Goal: Information Seeking & Learning: Learn about a topic

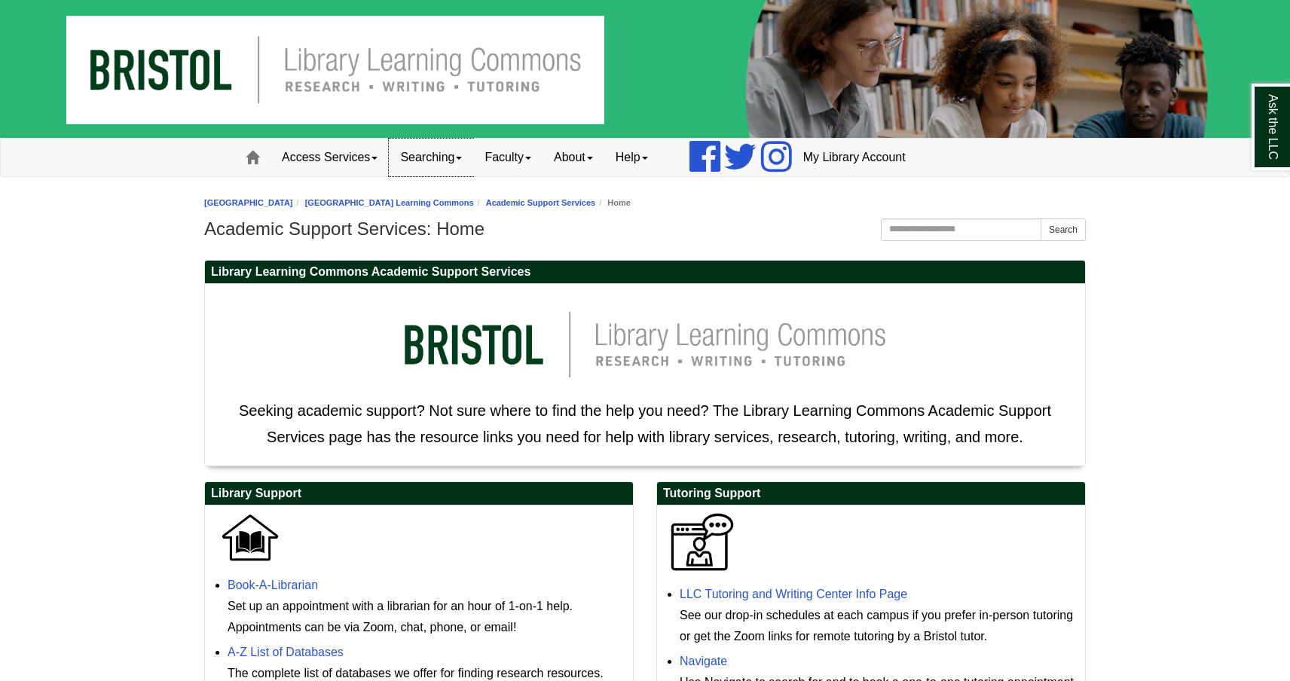
click at [455, 156] on link "Searching" at bounding box center [431, 158] width 84 height 38
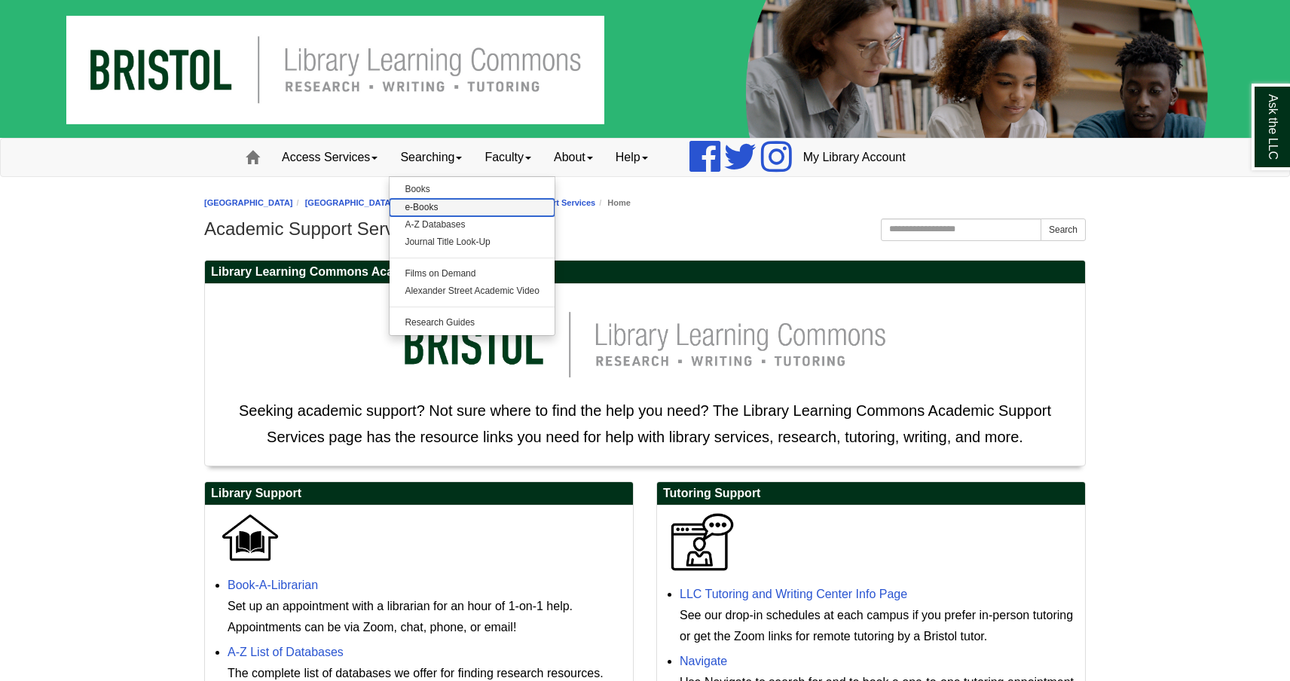
click at [424, 205] on link "e-Books" at bounding box center [472, 207] width 165 height 17
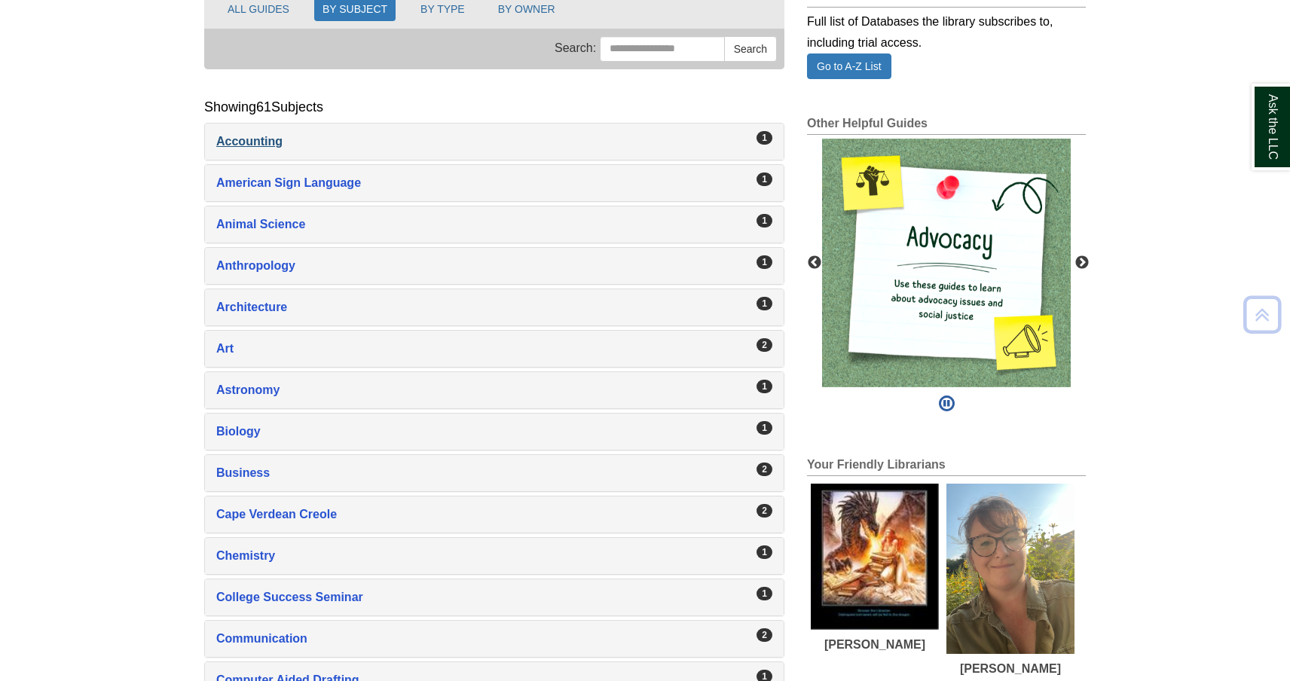
scroll to position [252, 0]
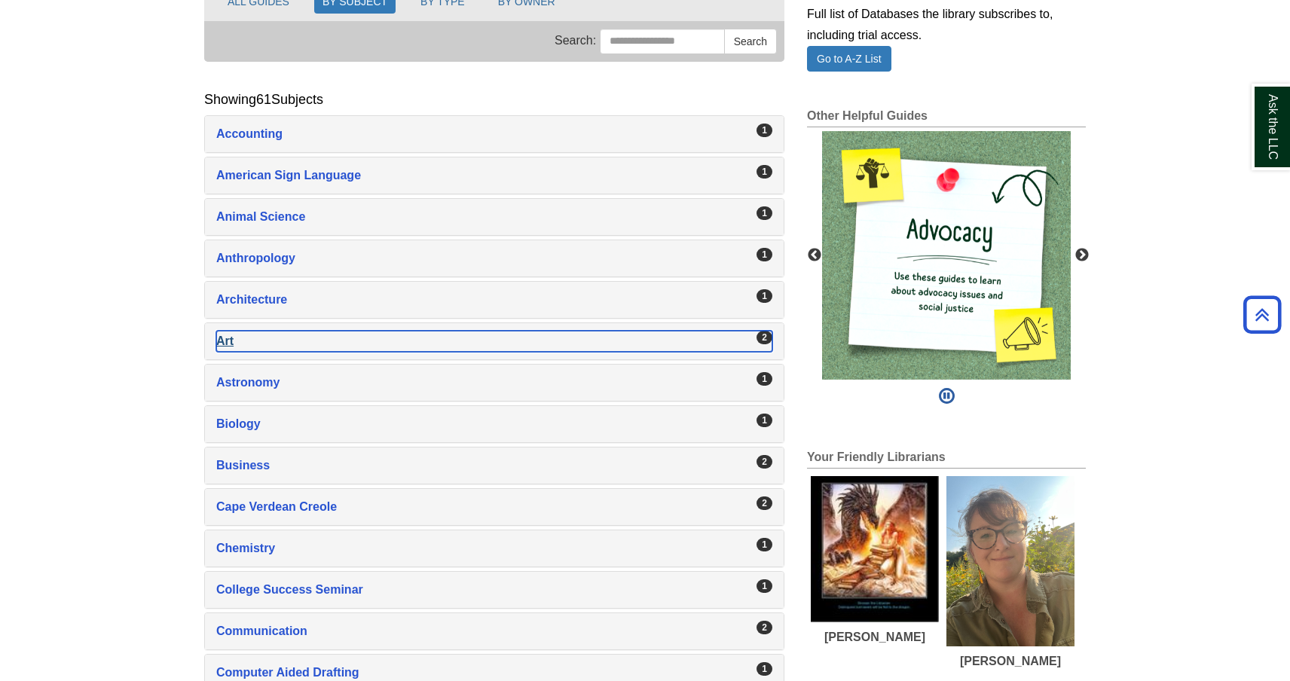
click at [633, 341] on div "Art , 2 guides" at bounding box center [494, 341] width 556 height 21
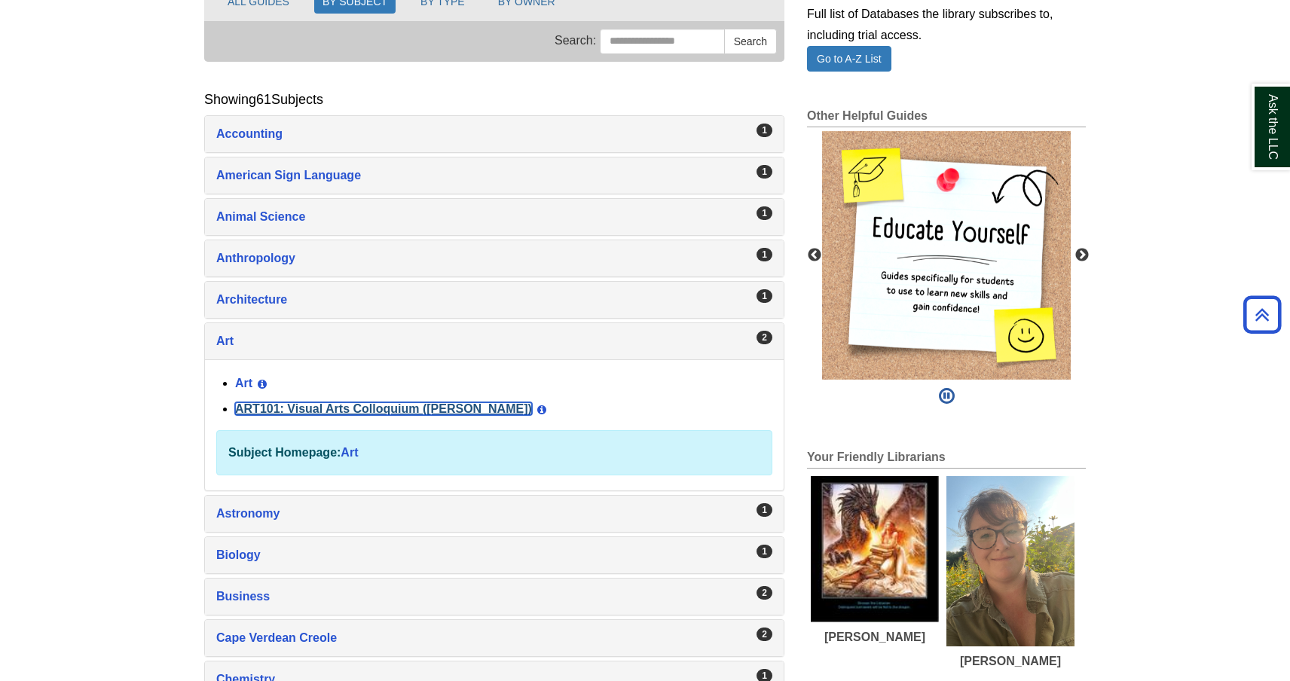
click at [365, 406] on link "ART101: Visual Arts Colloquium ([PERSON_NAME])" at bounding box center [383, 408] width 297 height 13
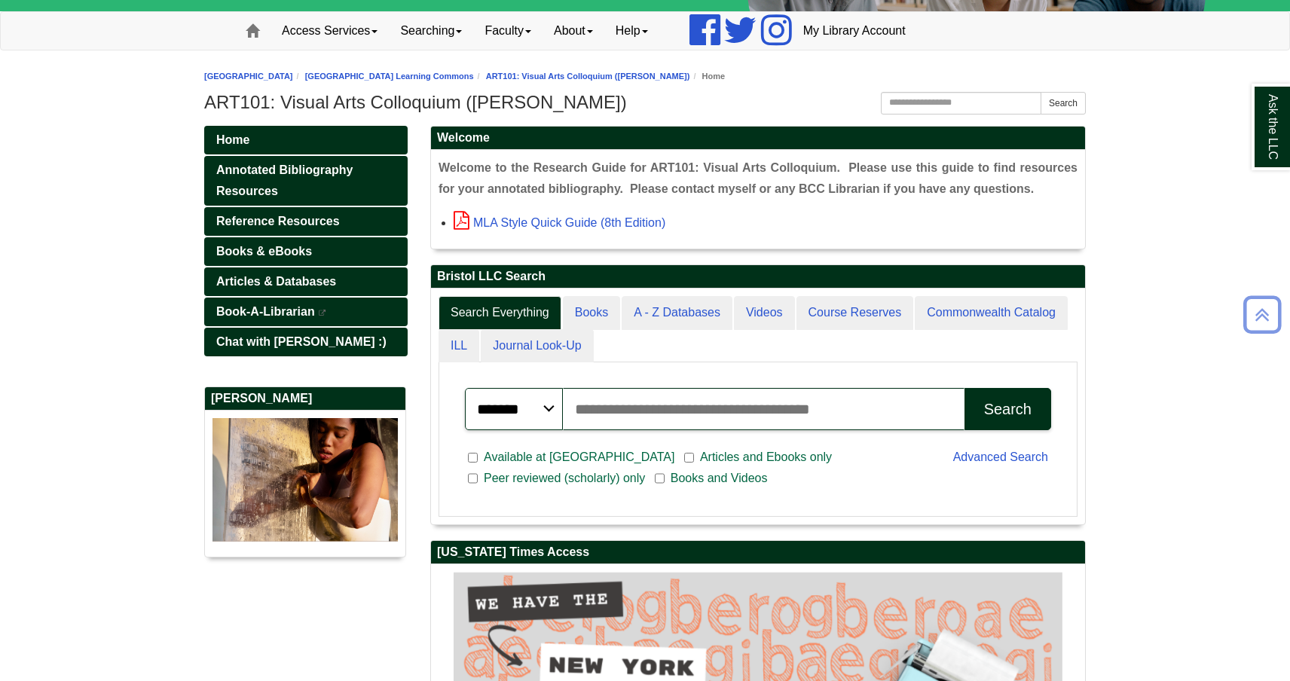
scroll to position [126, 0]
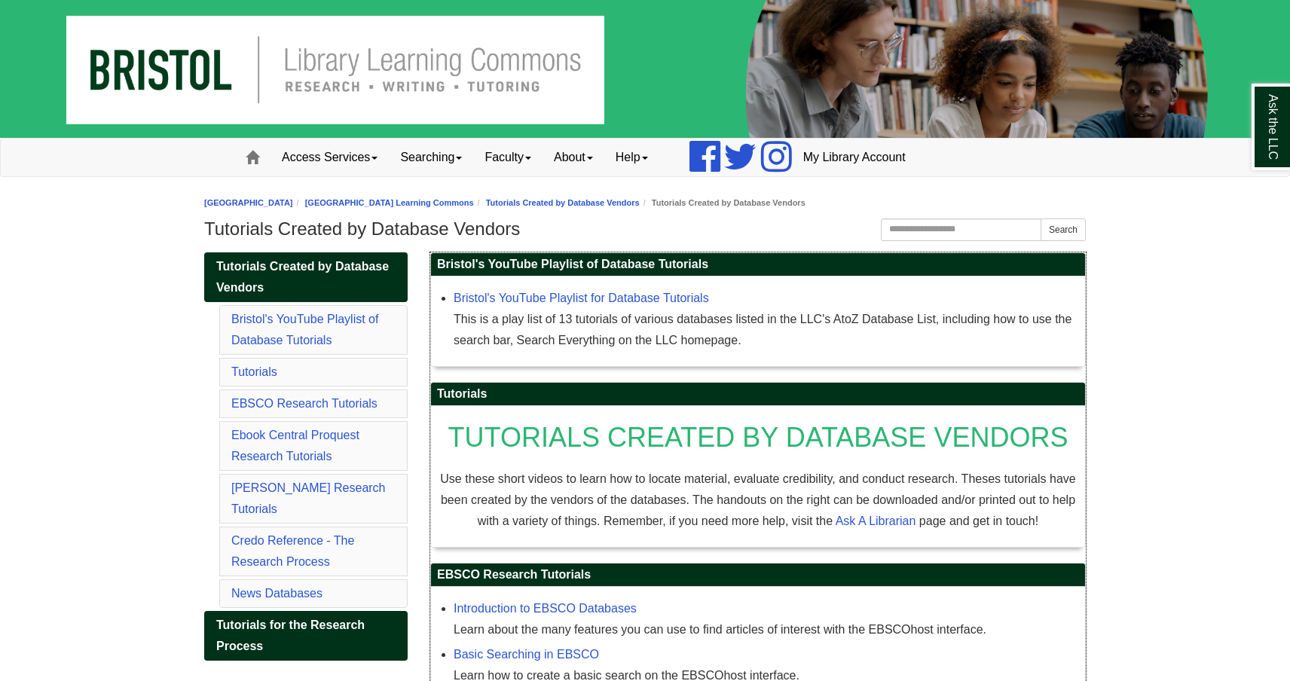
click at [935, 433] on span "TUTORIALS CREATED BY DATABASE VENDORS" at bounding box center [758, 437] width 620 height 31
click at [243, 375] on link "Tutorials" at bounding box center [254, 371] width 46 height 13
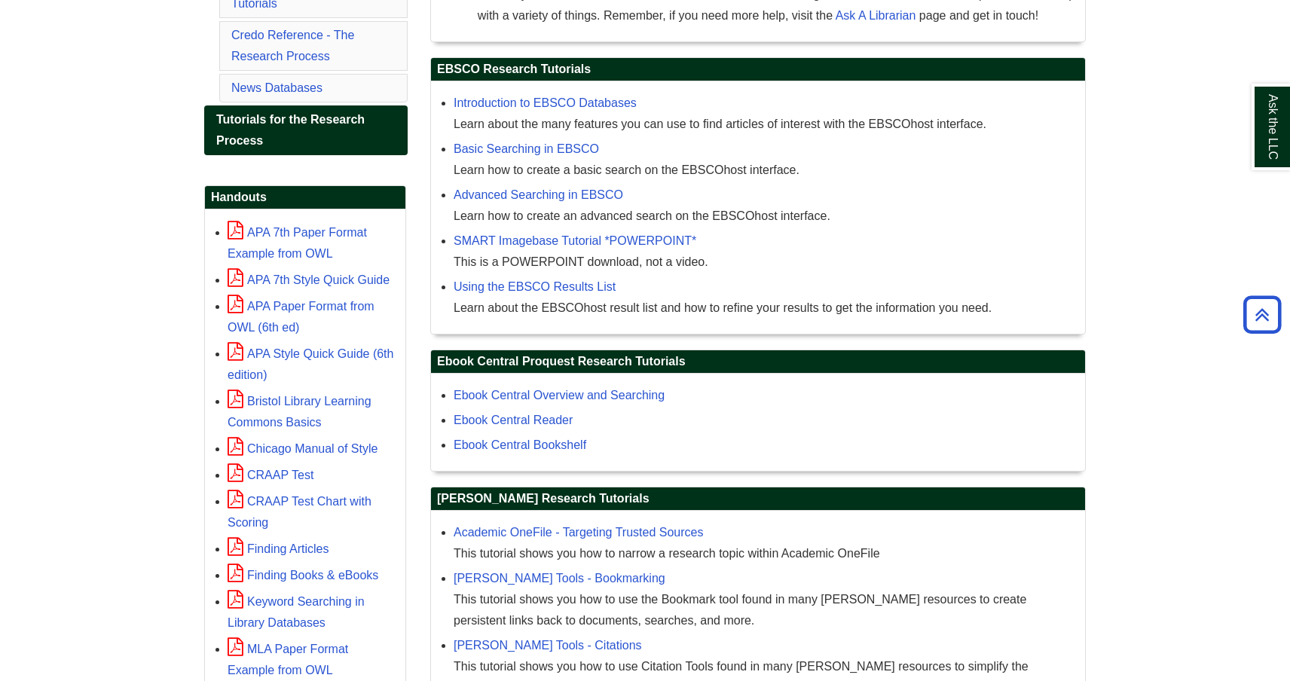
scroll to position [506, 0]
